Goal: Task Accomplishment & Management: Manage account settings

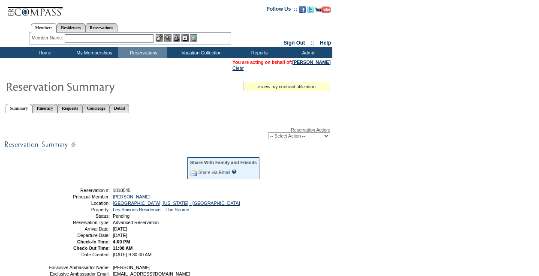
scroll to position [36, 0]
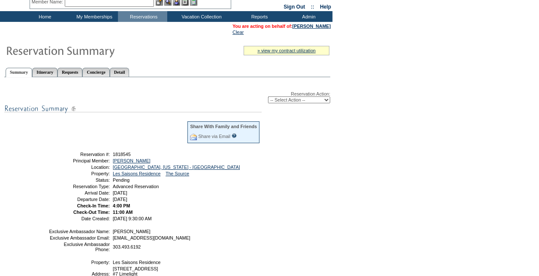
click at [291, 102] on select "-- Select Action -- Modify Reservation Dates Modify Reservation Cost Modify Occ…" at bounding box center [299, 100] width 62 height 7
select select "ConfirmRes"
click at [268, 97] on select "-- Select Action -- Modify Reservation Dates Modify Reservation Cost Modify Occ…" at bounding box center [299, 100] width 62 height 7
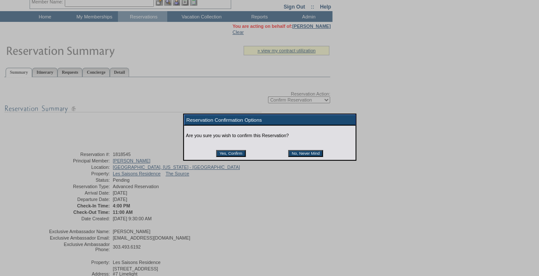
click at [218, 154] on input "Yes, Confirm" at bounding box center [231, 153] width 30 height 7
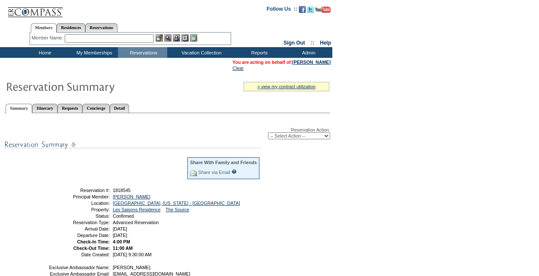
scroll to position [36, 0]
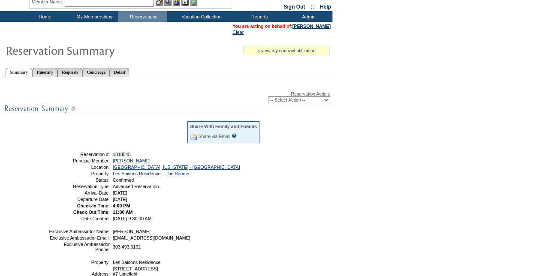
click at [48, 20] on td "Home" at bounding box center [43, 16] width 49 height 11
